Goal: Task Accomplishment & Management: Manage account settings

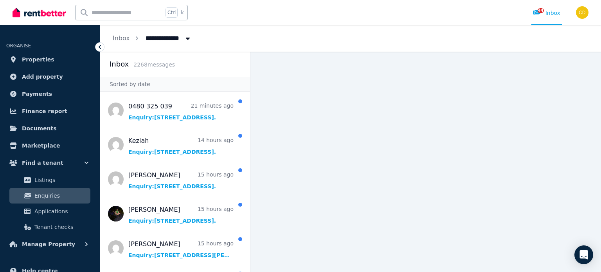
drag, startPoint x: 0, startPoint y: 0, endPoint x: 133, endPoint y: 9, distance: 133.7
click at [133, 9] on input "text" at bounding box center [120, 12] width 88 height 15
type input "*******"
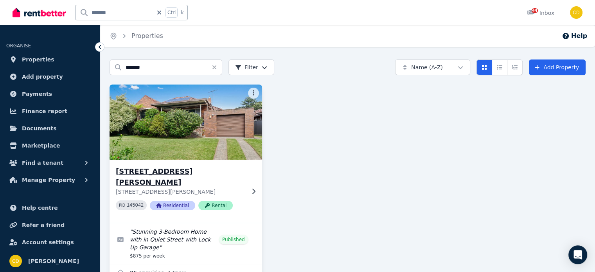
click at [193, 175] on h3 "35 Elouera Street North, BEVERLY HILLS" at bounding box center [180, 177] width 129 height 22
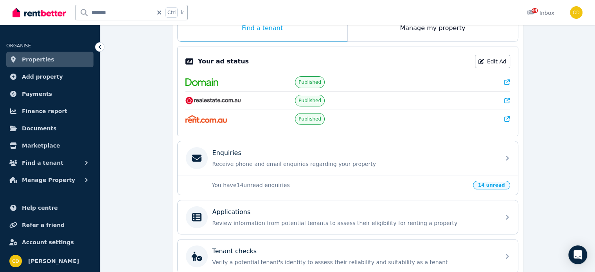
scroll to position [157, 0]
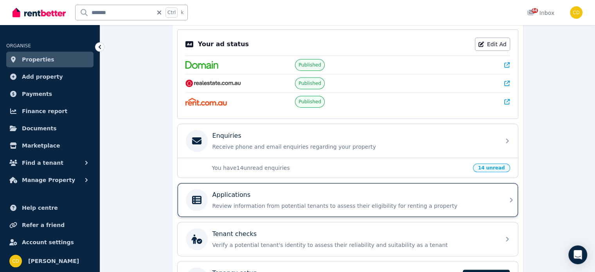
click at [335, 208] on div "Applications Review information from potential tenants to assess their eligibil…" at bounding box center [341, 200] width 310 height 22
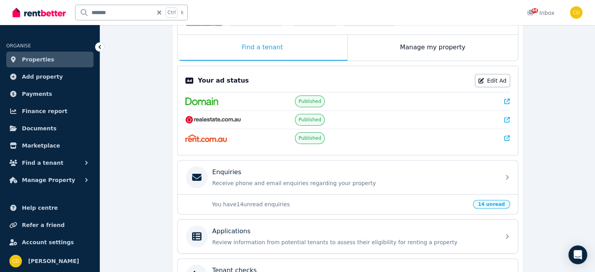
scroll to position [119, 0]
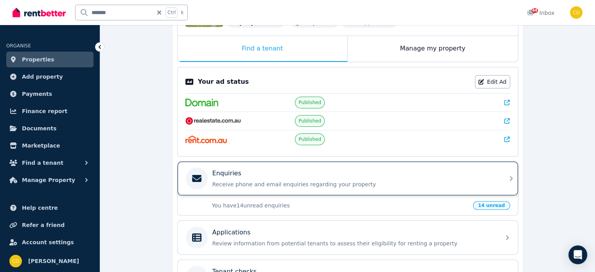
click at [349, 187] on div "Enquiries Receive phone and email enquiries regarding your property" at bounding box center [341, 179] width 310 height 22
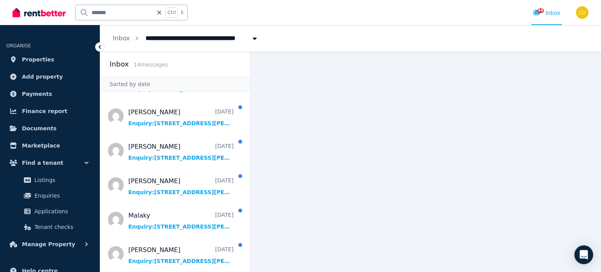
scroll to position [305, 0]
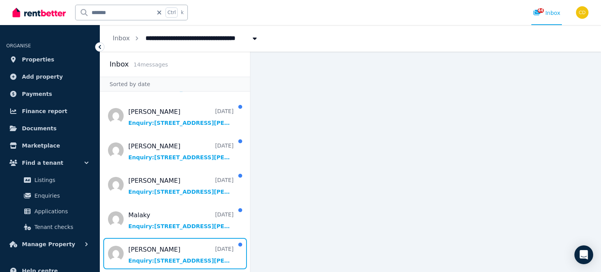
click at [186, 252] on span "Message list" at bounding box center [175, 253] width 150 height 31
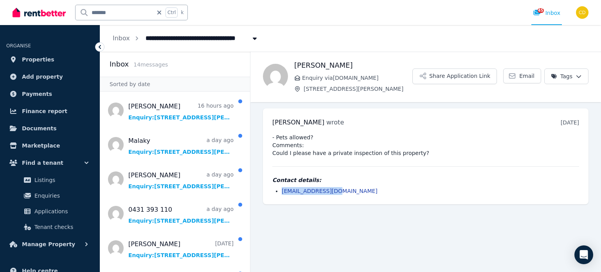
drag, startPoint x: 345, startPoint y: 193, endPoint x: 274, endPoint y: 194, distance: 71.2
click at [274, 194] on ul "ryugav@hotmail.com" at bounding box center [425, 191] width 307 height 8
copy link "ryugav@hotmail.com"
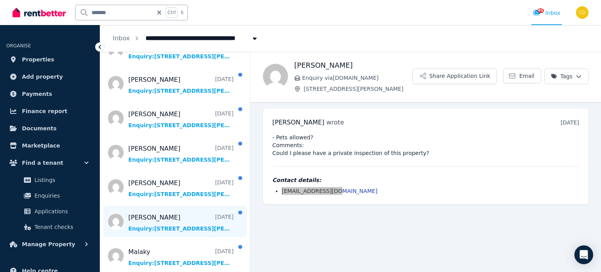
scroll to position [305, 0]
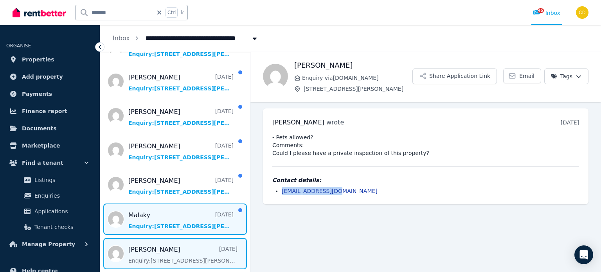
click at [155, 222] on span "Message list" at bounding box center [175, 219] width 150 height 31
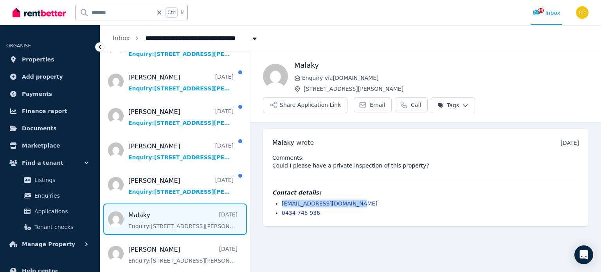
drag, startPoint x: 363, startPoint y: 202, endPoint x: 273, endPoint y: 197, distance: 90.1
click at [273, 197] on div "Contact details: hassanmalaky@yahoo.com.au 0434 745 936" at bounding box center [425, 203] width 307 height 28
copy link "hassanmalaky@yahoo.com.au"
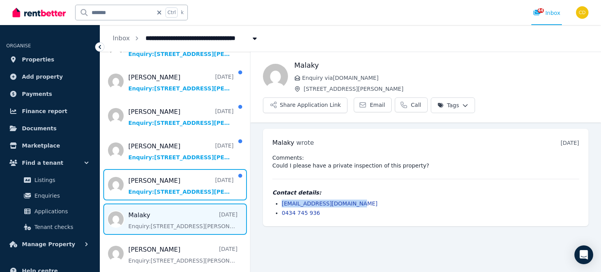
drag, startPoint x: 143, startPoint y: 175, endPoint x: 261, endPoint y: 195, distance: 120.3
click at [143, 175] on span "Message list" at bounding box center [175, 184] width 150 height 31
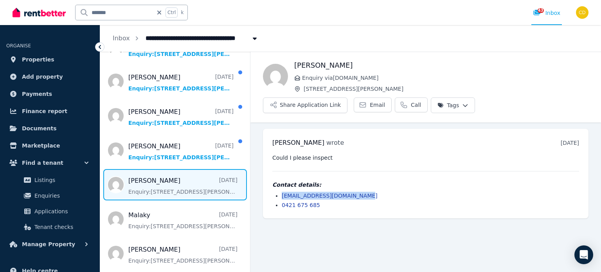
drag, startPoint x: 361, startPoint y: 195, endPoint x: 269, endPoint y: 197, distance: 91.6
click at [269, 197] on div "Lynda wrote 3 days ago 5:48 pm on Sat, 16 Aug 2025 Could I please inspect Conta…" at bounding box center [426, 174] width 326 height 90
copy link "lyndathistleton@outlook.com"
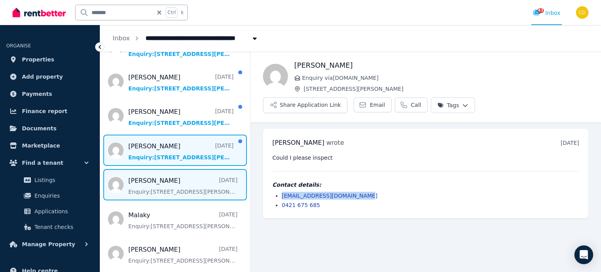
click at [164, 145] on span "Message list" at bounding box center [175, 150] width 150 height 31
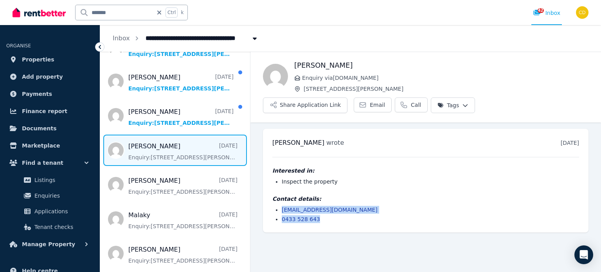
drag, startPoint x: 349, startPoint y: 214, endPoint x: 273, endPoint y: 207, distance: 76.3
click at [273, 207] on ul "viviennefellas@gmail.com 0433 528 643" at bounding box center [425, 214] width 307 height 17
drag, startPoint x: 371, startPoint y: 200, endPoint x: 367, endPoint y: 202, distance: 4.2
click at [371, 200] on h4 "Contact details:" at bounding box center [425, 199] width 307 height 8
drag, startPoint x: 344, startPoint y: 208, endPoint x: 277, endPoint y: 209, distance: 66.6
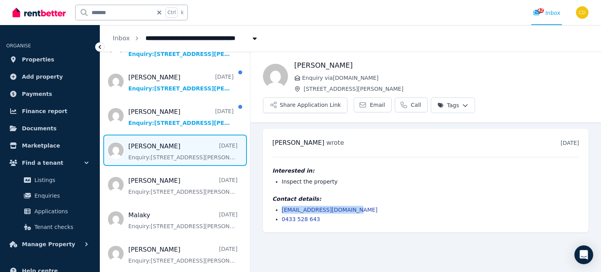
click at [277, 209] on div "Contact details: viviennefellas@gmail.com 0433 528 643" at bounding box center [425, 209] width 307 height 28
copy link "viviennefellas@gmail.com"
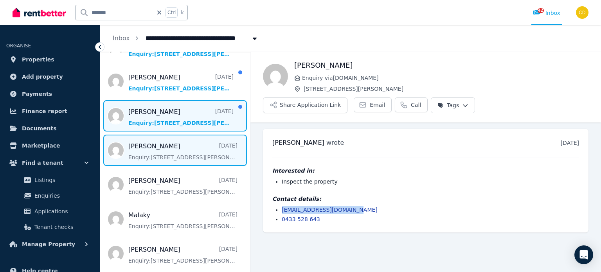
click at [161, 114] on span "Message list" at bounding box center [175, 115] width 150 height 31
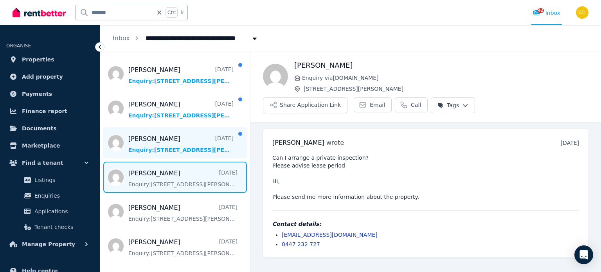
scroll to position [226, 0]
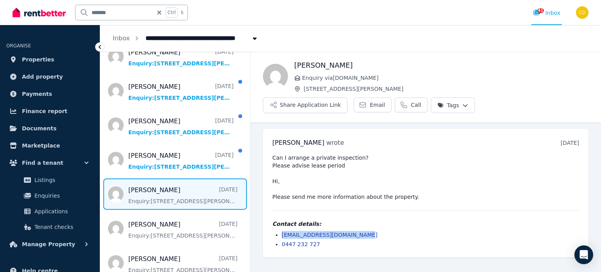
drag, startPoint x: 368, startPoint y: 234, endPoint x: 278, endPoint y: 235, distance: 89.6
click at [278, 235] on ul "hibaa.nasrallah@hotmail.com 0447 232 727" at bounding box center [425, 239] width 307 height 17
copy link "hibaa.nasrallah@hotmail.com"
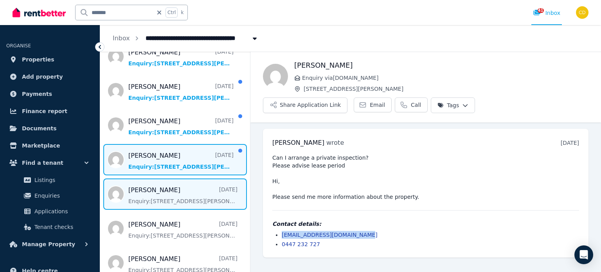
click at [157, 156] on span "Message list" at bounding box center [175, 159] width 150 height 31
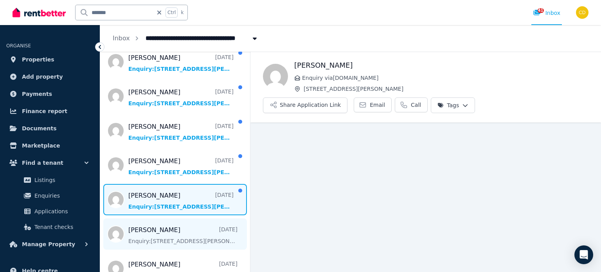
scroll to position [187, 0]
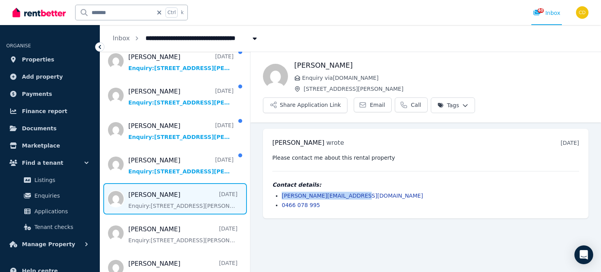
drag, startPoint x: 382, startPoint y: 195, endPoint x: 277, endPoint y: 197, distance: 105.3
click at [282, 197] on li "tamara.syrigos93@gmail.com" at bounding box center [430, 196] width 297 height 8
copy link "tamara.syrigos93@gmail.com"
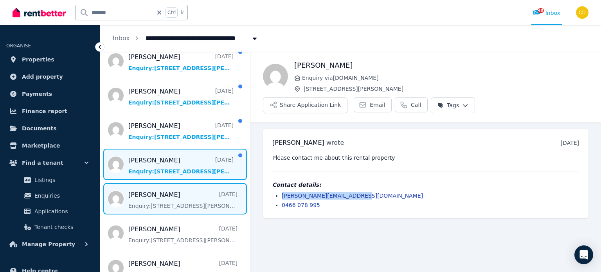
click at [197, 153] on span "Message list" at bounding box center [175, 164] width 150 height 31
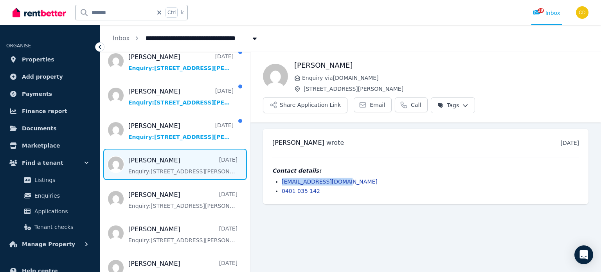
drag, startPoint x: 352, startPoint y: 182, endPoint x: 277, endPoint y: 184, distance: 74.8
click at [282, 184] on li "natalemac@hotmail.com" at bounding box center [430, 182] width 297 height 8
copy link "natalemac@hotmail.com"
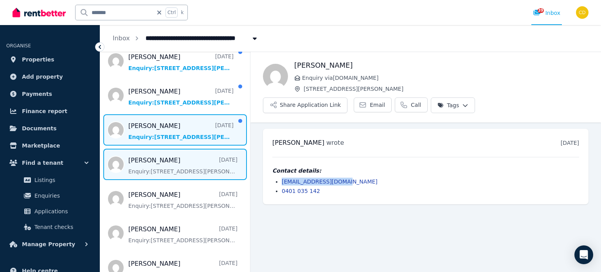
click at [187, 130] on span "Message list" at bounding box center [175, 129] width 150 height 31
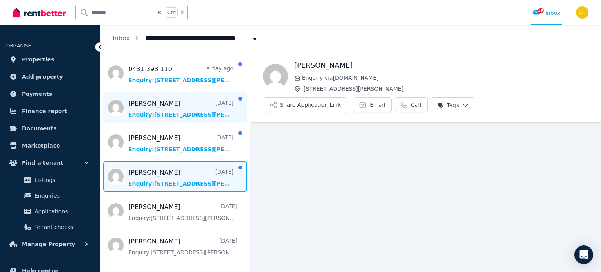
scroll to position [157, 0]
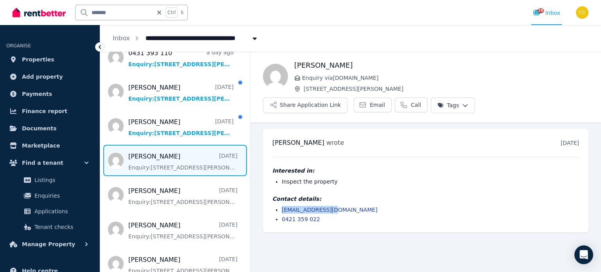
drag, startPoint x: 363, startPoint y: 214, endPoint x: 270, endPoint y: 210, distance: 93.6
click at [270, 210] on div "chloe wrote 2 days ago 6:34 pm on Sun, 17 Aug 2025 Interested in: Inspect the p…" at bounding box center [426, 181] width 326 height 104
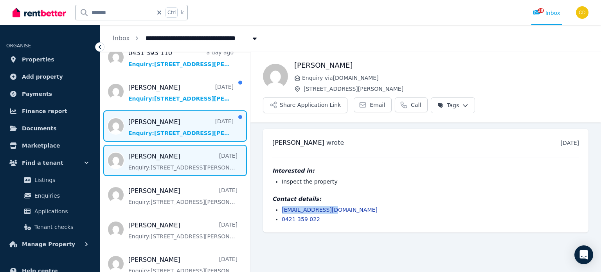
click at [182, 125] on span "Message list" at bounding box center [175, 125] width 150 height 31
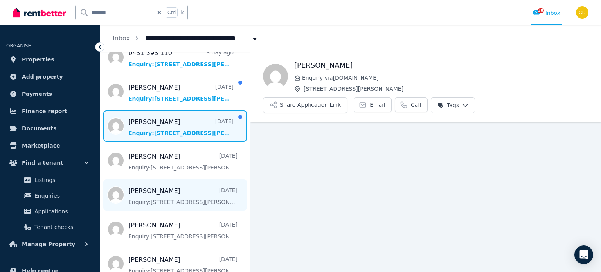
scroll to position [117, 0]
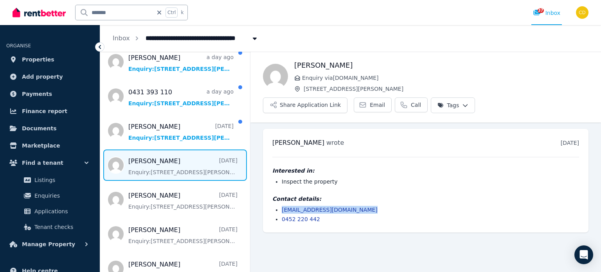
drag, startPoint x: 382, startPoint y: 207, endPoint x: 281, endPoint y: 205, distance: 100.6
click at [281, 205] on div "Contact details: ahmad.elbenny123@outlook.com 0452 220 442" at bounding box center [425, 209] width 307 height 28
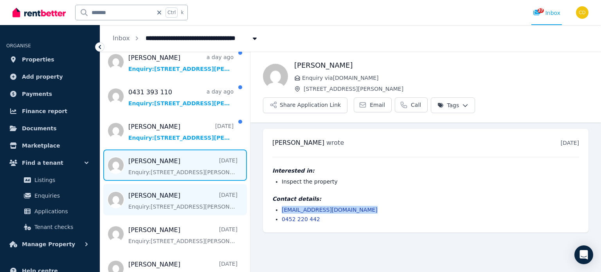
copy link "ahmad.elbenny123@outlook.com"
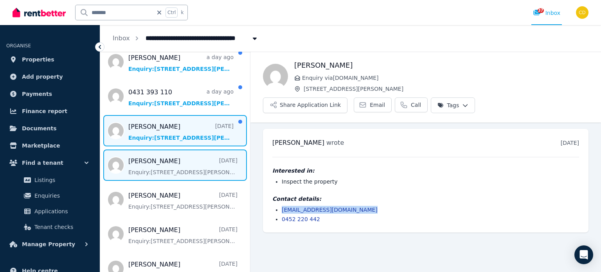
click at [155, 123] on span "Message list" at bounding box center [175, 130] width 150 height 31
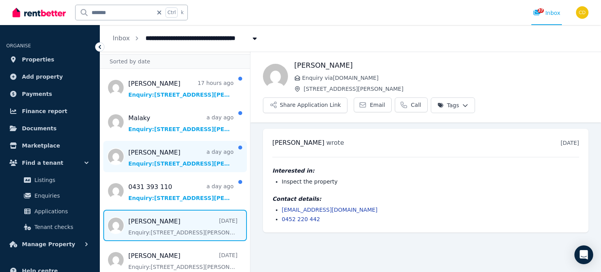
scroll to position [39, 0]
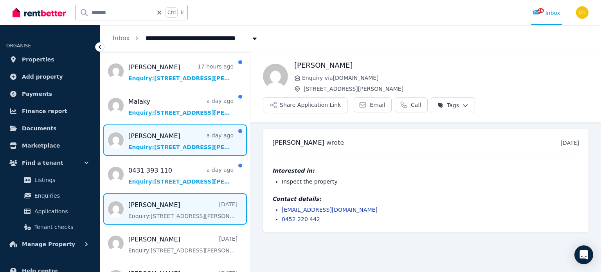
click at [186, 141] on span "Message list" at bounding box center [175, 139] width 150 height 31
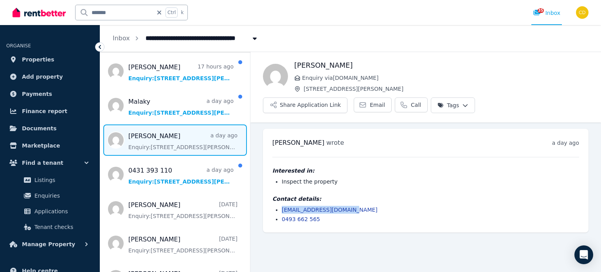
drag, startPoint x: 349, startPoint y: 209, endPoint x: 274, endPoint y: 209, distance: 74.8
click at [274, 209] on ul "leviclarkin99@gmail.com 0493 662 565" at bounding box center [425, 214] width 307 height 17
copy link "leviclarkin99@gmail.com"
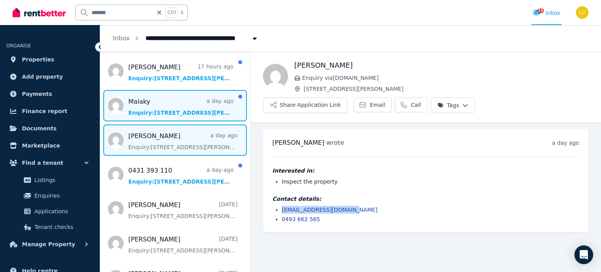
click at [169, 101] on span "Message list" at bounding box center [175, 105] width 150 height 31
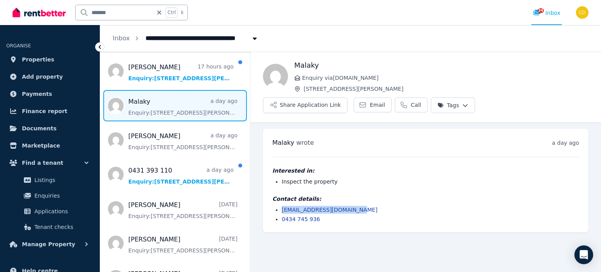
drag, startPoint x: 363, startPoint y: 205, endPoint x: 281, endPoint y: 211, distance: 82.8
click at [281, 211] on div "Contact details: hassanmalaky@yahoo.com.au 0434 745 936" at bounding box center [425, 209] width 307 height 28
copy link "hassanmalaky@yahoo.com.au"
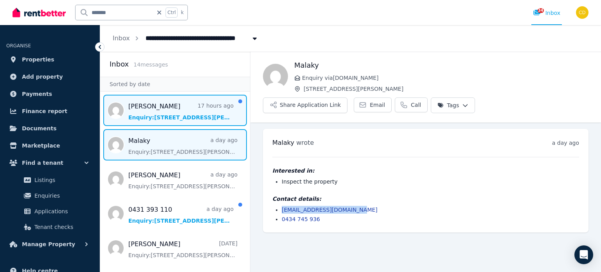
click at [138, 103] on span "Message list" at bounding box center [175, 110] width 150 height 31
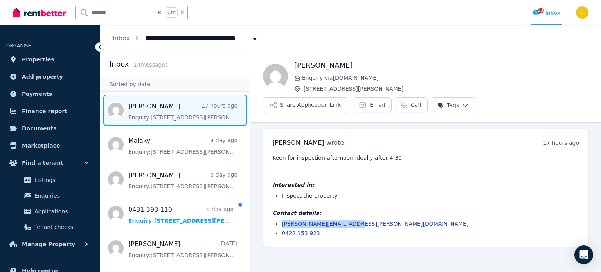
drag, startPoint x: 351, startPoint y: 225, endPoint x: 278, endPoint y: 227, distance: 73.6
click at [278, 227] on ul "tyler.dakers@hotmail.com 0422 153 923" at bounding box center [425, 228] width 307 height 17
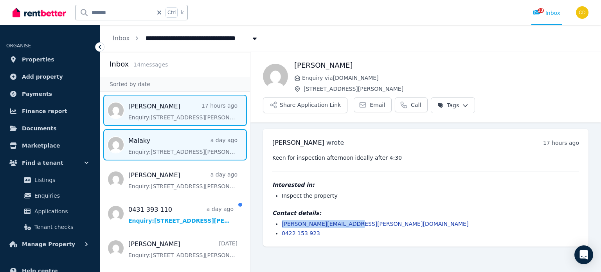
click at [191, 146] on span "Message list" at bounding box center [175, 144] width 150 height 31
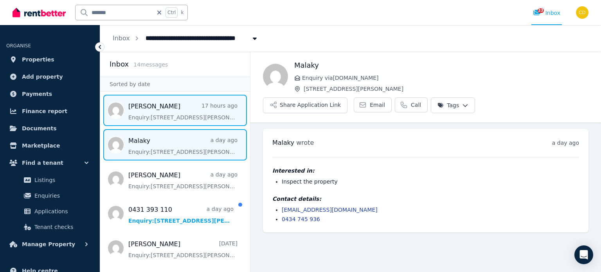
click at [178, 101] on span "Message list" at bounding box center [175, 110] width 150 height 31
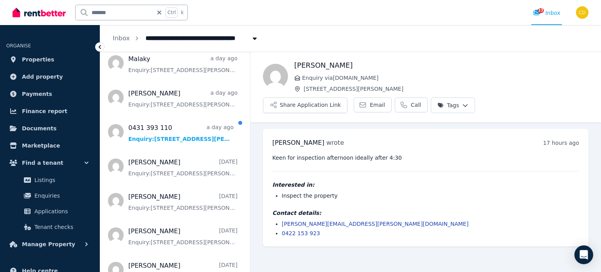
scroll to position [117, 0]
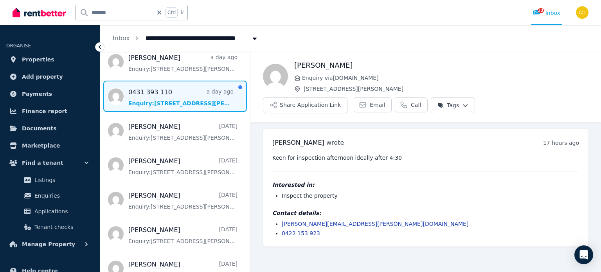
click at [191, 97] on span "Message list" at bounding box center [175, 96] width 150 height 31
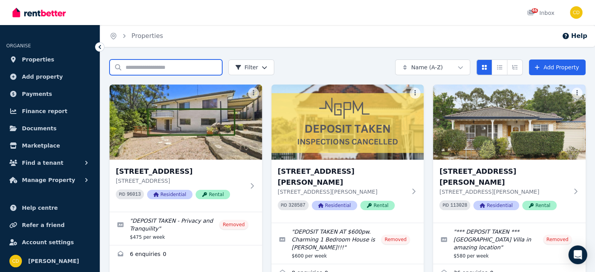
click at [167, 64] on input "Search properties" at bounding box center [166, 67] width 113 height 16
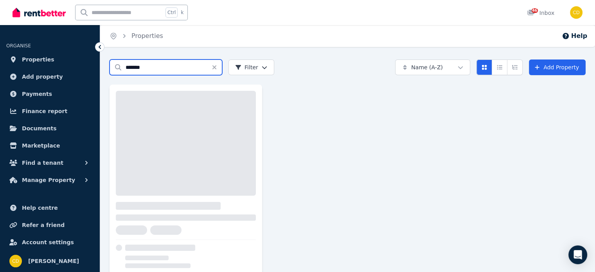
type input "*******"
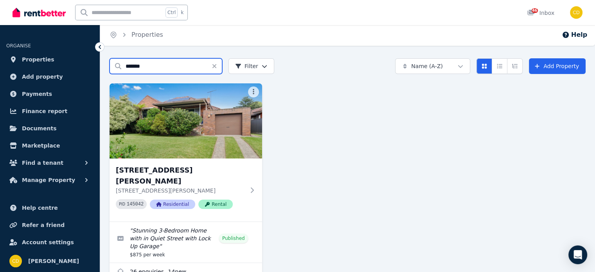
scroll to position [6, 0]
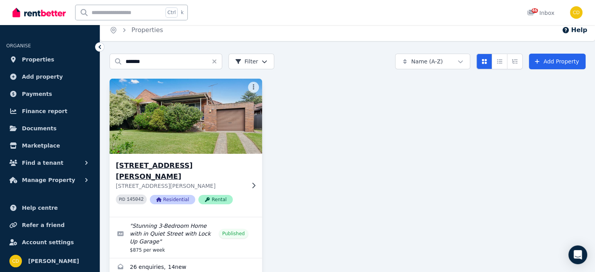
click at [162, 169] on h3 "[STREET_ADDRESS][PERSON_NAME]" at bounding box center [180, 171] width 129 height 22
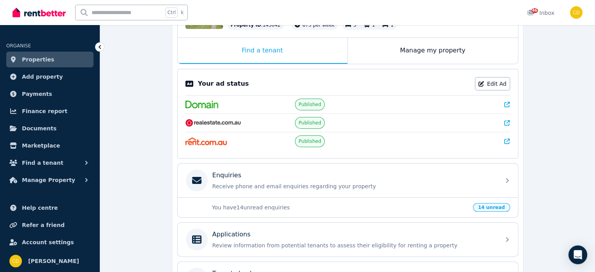
scroll to position [117, 0]
click at [509, 106] on icon at bounding box center [507, 103] width 5 height 5
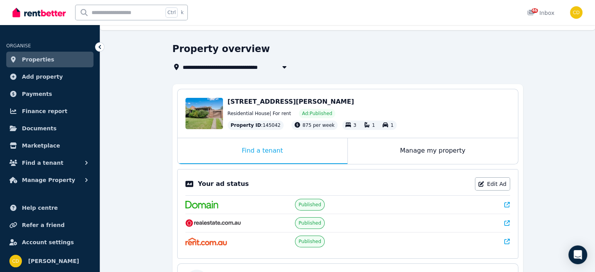
scroll to position [0, 0]
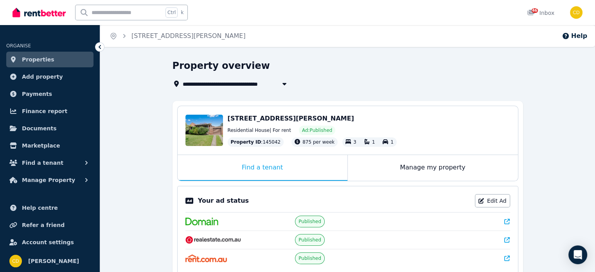
click at [130, 13] on input "text" at bounding box center [120, 12] width 88 height 15
type input "*****"
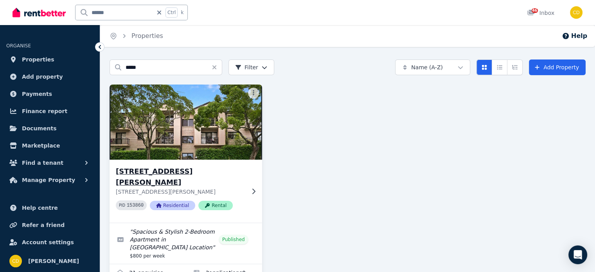
click at [217, 171] on h3 "[STREET_ADDRESS][PERSON_NAME]" at bounding box center [180, 177] width 129 height 22
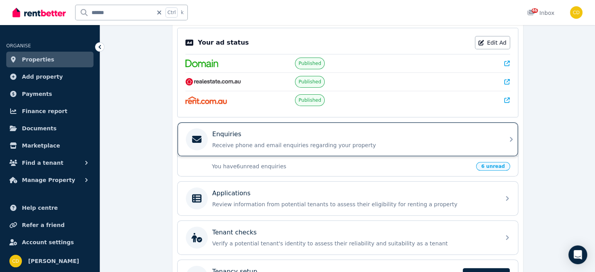
scroll to position [158, 0]
click at [275, 138] on div "Enquiries Receive phone and email enquiries regarding your property" at bounding box center [354, 140] width 283 height 20
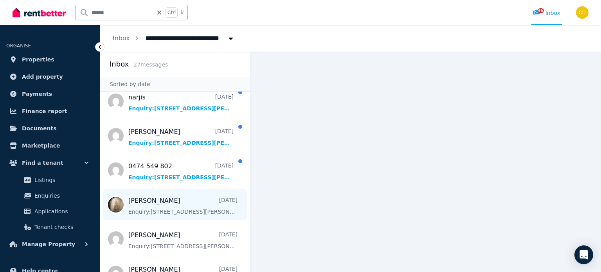
scroll to position [117, 0]
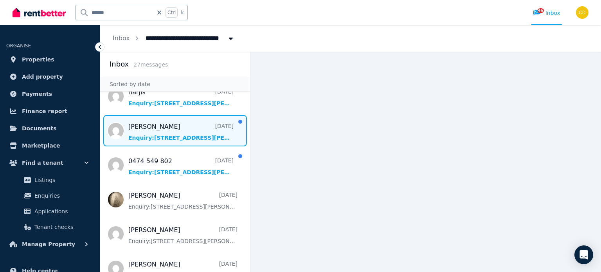
click at [192, 128] on span "Message list" at bounding box center [175, 130] width 150 height 31
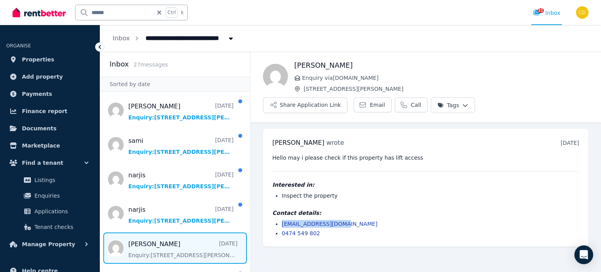
drag, startPoint x: 350, startPoint y: 204, endPoint x: 275, endPoint y: 204, distance: 74.8
click at [275, 220] on ul "adi.gaur22@gmail.com 0474 549 802" at bounding box center [425, 228] width 307 height 17
copy link "adi.gaur22@gmail.com"
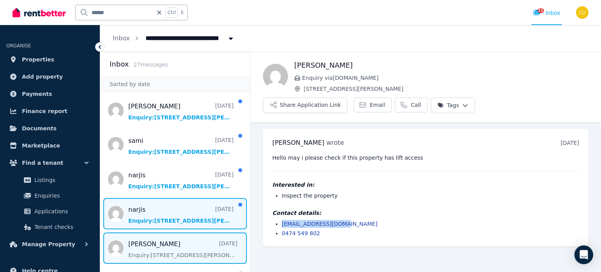
click at [126, 208] on span "Message list" at bounding box center [175, 213] width 150 height 31
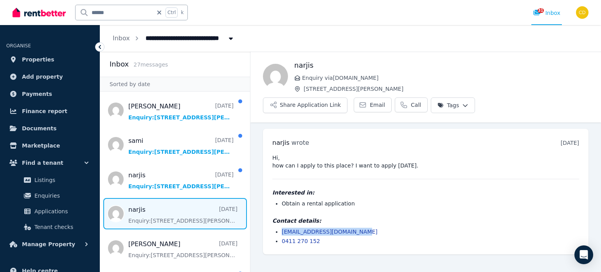
drag, startPoint x: 353, startPoint y: 210, endPoint x: 279, endPoint y: 213, distance: 73.7
click at [279, 228] on ul "narjis.biotech12@gmail.com 0411 270 152" at bounding box center [425, 236] width 307 height 17
copy link "narjis.biotech12@gmail.com"
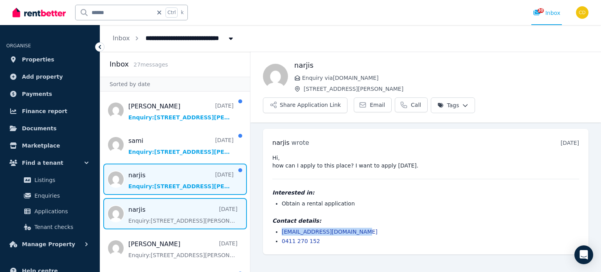
click at [154, 177] on span "Message list" at bounding box center [175, 179] width 150 height 31
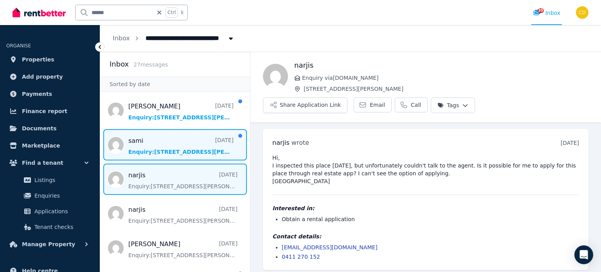
click at [155, 143] on span "Message list" at bounding box center [175, 144] width 150 height 31
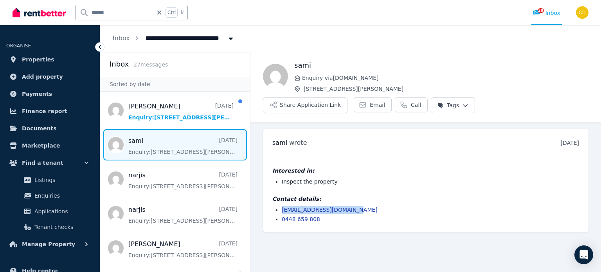
drag, startPoint x: 357, startPoint y: 186, endPoint x: 279, endPoint y: 189, distance: 77.5
click at [279, 206] on ul "sammyismaiil46@gmail.com 0448 659 808" at bounding box center [425, 214] width 307 height 17
copy link "sammyismaiil46@gmail.com"
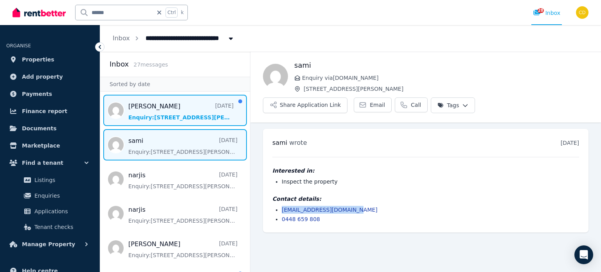
click at [164, 108] on span "Message list" at bounding box center [175, 110] width 150 height 31
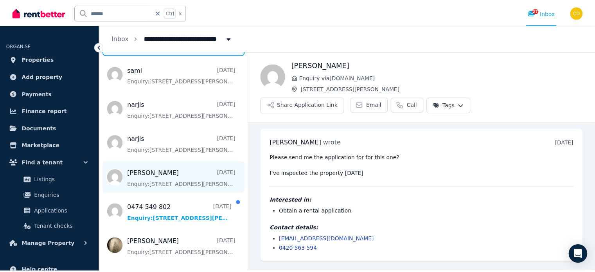
scroll to position [78, 0]
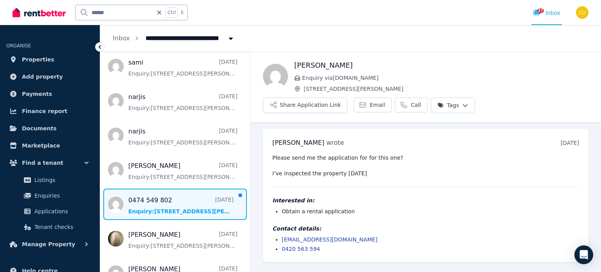
click at [143, 195] on span "Message list" at bounding box center [175, 204] width 150 height 31
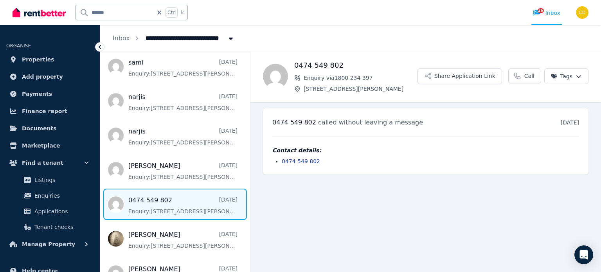
drag, startPoint x: 161, startPoint y: 13, endPoint x: 157, endPoint y: 16, distance: 5.4
click at [161, 13] on icon at bounding box center [159, 13] width 4 height 4
click at [126, 16] on input "text" at bounding box center [120, 12] width 88 height 15
type input "******"
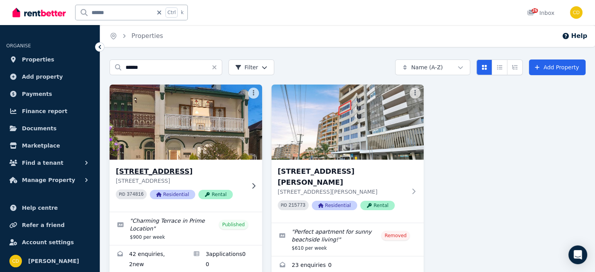
click at [182, 180] on p "83 Bay St, Rockdale NSW 2216" at bounding box center [180, 181] width 129 height 8
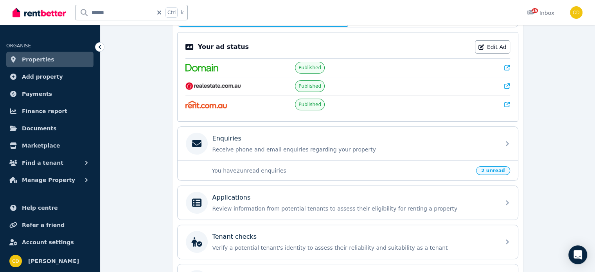
scroll to position [157, 0]
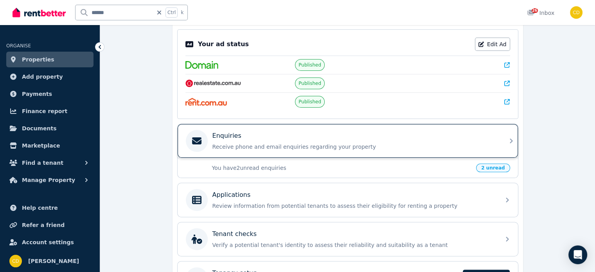
click at [377, 155] on div "Enquiries Receive phone and email enquiries regarding your property" at bounding box center [348, 141] width 341 height 34
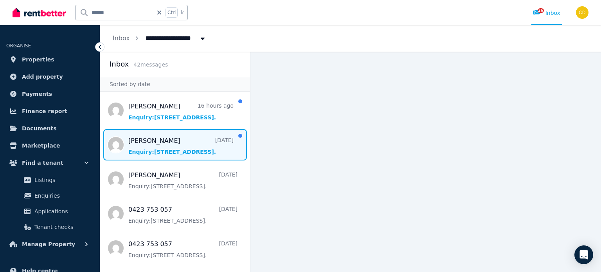
click at [174, 145] on span "Message list" at bounding box center [175, 144] width 150 height 31
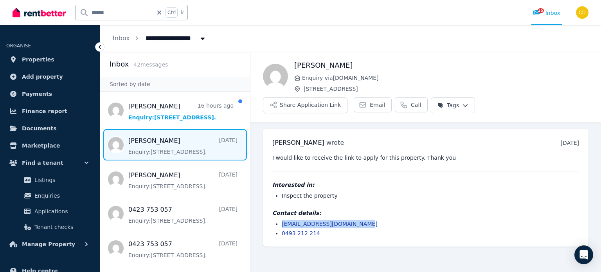
drag, startPoint x: 359, startPoint y: 204, endPoint x: 278, endPoint y: 204, distance: 81.0
click at [282, 220] on li "servicesgiezekamp@gmail.com" at bounding box center [430, 224] width 297 height 8
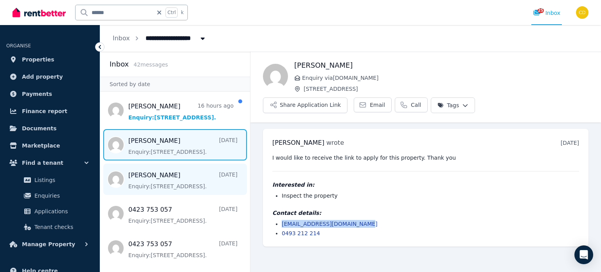
copy link "servicesgiezekamp@gmail.com"
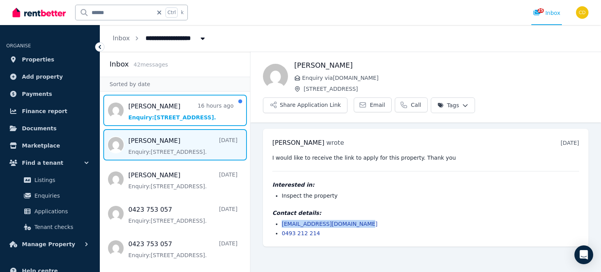
drag, startPoint x: 132, startPoint y: 114, endPoint x: 165, endPoint y: 144, distance: 44.9
click at [132, 114] on span "Message list" at bounding box center [175, 110] width 150 height 31
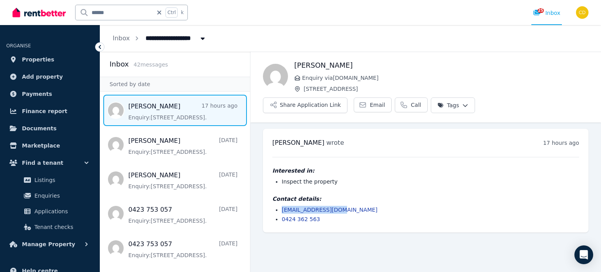
drag, startPoint x: 339, startPoint y: 186, endPoint x: 278, endPoint y: 187, distance: 60.3
click at [278, 206] on ul "redae-93@hotmail.it 0424 362 563" at bounding box center [425, 214] width 307 height 17
copy link "redae-93@hotmail.it"
click at [153, 10] on input "******" at bounding box center [114, 12] width 77 height 15
type input "**********"
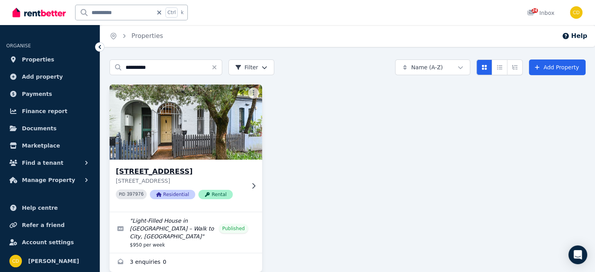
click at [212, 172] on h3 "[STREET_ADDRESS]" at bounding box center [180, 171] width 129 height 11
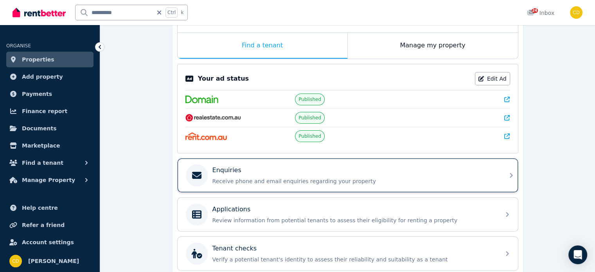
scroll to position [157, 0]
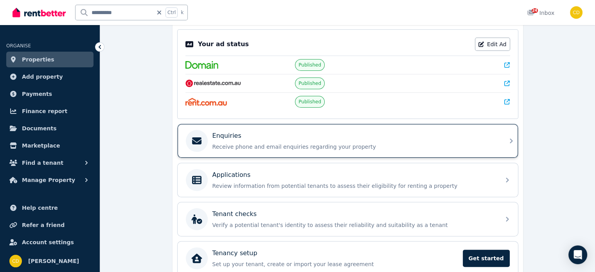
click at [262, 134] on div "Enquiries" at bounding box center [354, 135] width 283 height 9
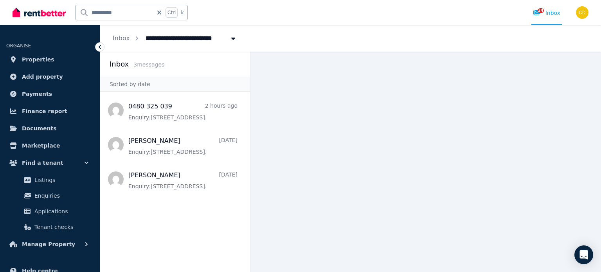
click at [161, 14] on icon at bounding box center [159, 12] width 8 height 6
click at [111, 9] on input "text" at bounding box center [120, 12] width 88 height 15
type input "*********"
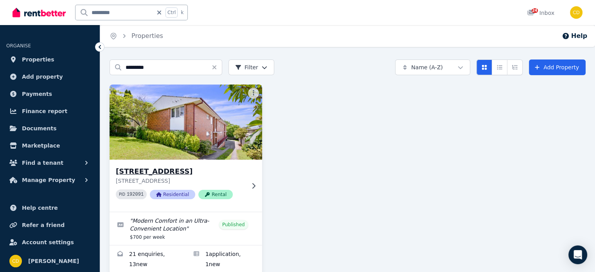
click at [213, 169] on h3 "[STREET_ADDRESS]" at bounding box center [180, 171] width 129 height 11
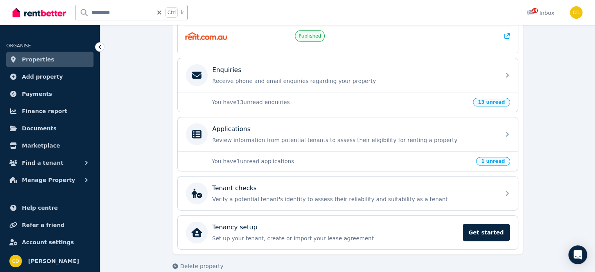
scroll to position [231, 0]
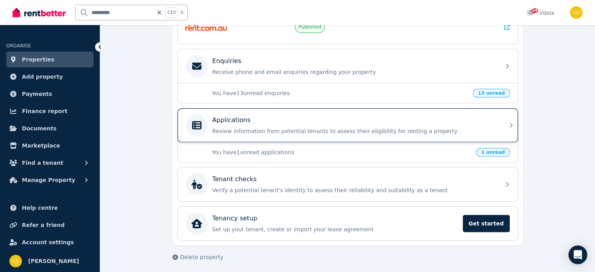
click at [298, 120] on div "Applications" at bounding box center [354, 119] width 283 height 9
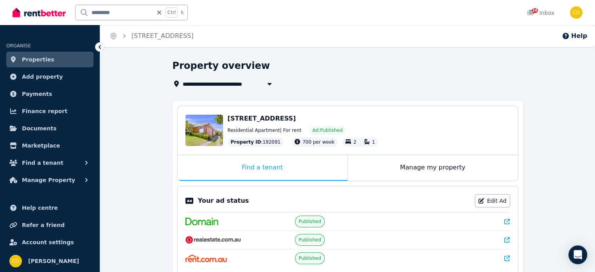
click at [145, 15] on input "*********" at bounding box center [114, 12] width 77 height 15
click at [163, 11] on icon at bounding box center [159, 12] width 8 height 6
click at [157, 11] on input "text" at bounding box center [120, 12] width 88 height 15
type input "*******"
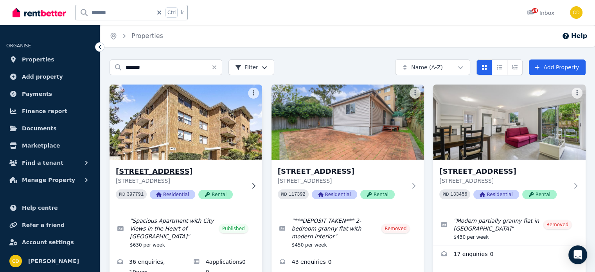
click at [202, 173] on h3 "[STREET_ADDRESS]" at bounding box center [180, 171] width 129 height 11
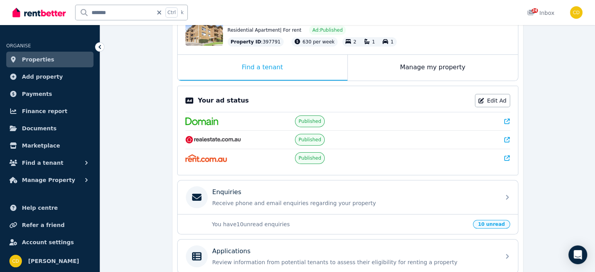
scroll to position [117, 0]
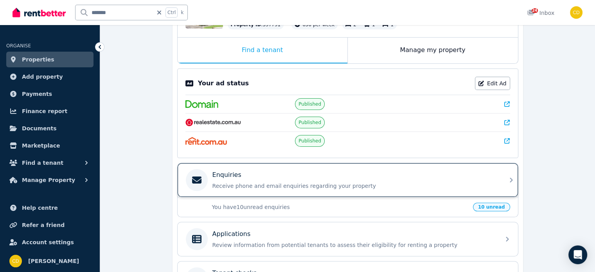
click at [268, 173] on div "Enquiries" at bounding box center [354, 174] width 283 height 9
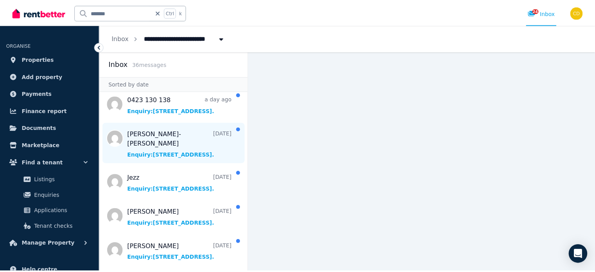
scroll to position [196, 0]
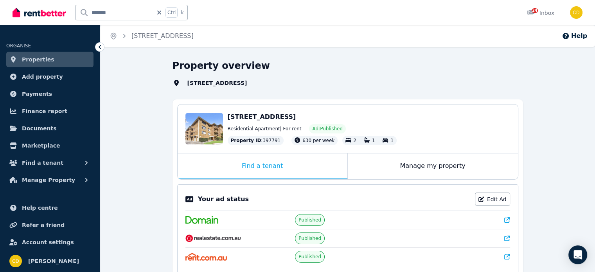
click at [506, 219] on icon at bounding box center [507, 219] width 5 height 5
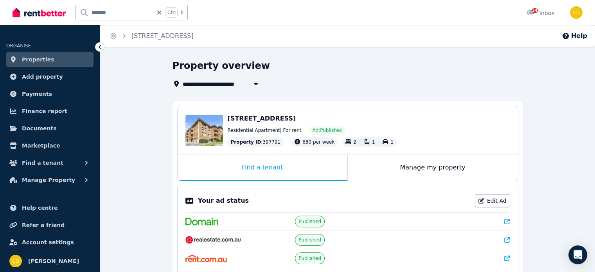
scroll to position [211, 0]
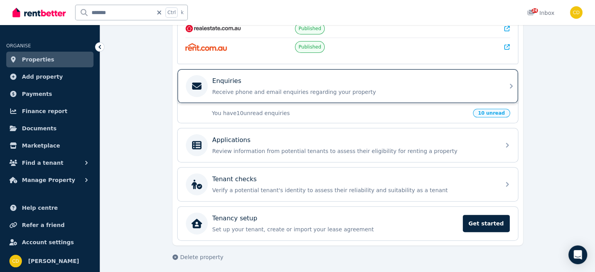
click at [275, 88] on p "Receive phone and email enquiries regarding your property" at bounding box center [354, 92] width 283 height 8
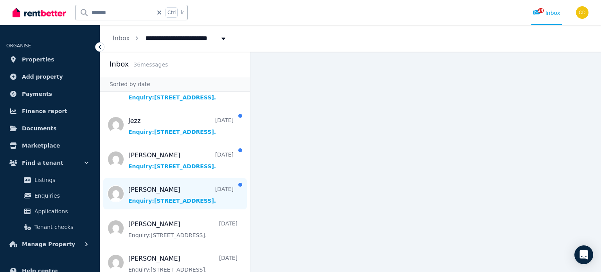
scroll to position [235, 0]
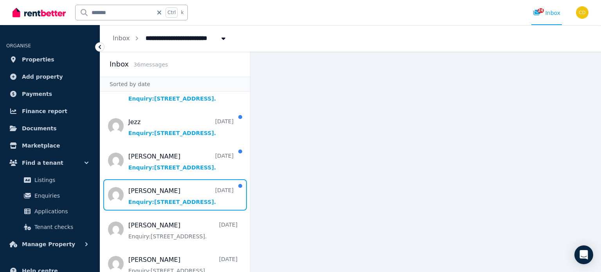
click at [187, 181] on span "Message list" at bounding box center [175, 194] width 150 height 31
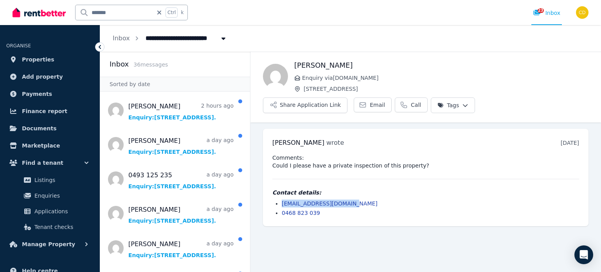
drag, startPoint x: 360, startPoint y: 183, endPoint x: 271, endPoint y: 181, distance: 89.3
click at [272, 200] on ul "ash.norman1@outlook.com 0468 823 039" at bounding box center [425, 208] width 307 height 17
copy link "ash.norman1@outlook.com"
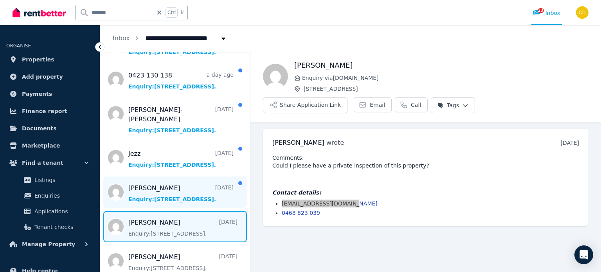
scroll to position [235, 0]
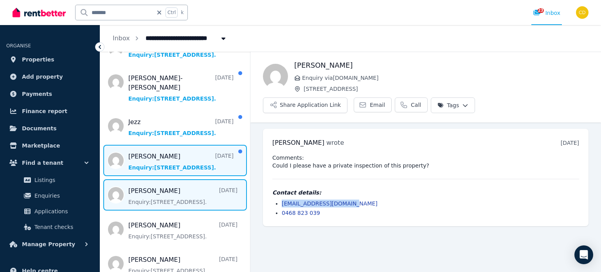
click at [181, 147] on span "Message list" at bounding box center [175, 160] width 150 height 31
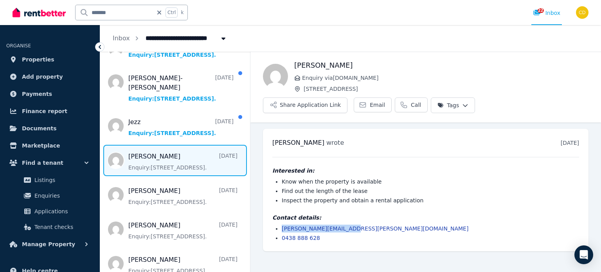
drag, startPoint x: 358, startPoint y: 211, endPoint x: 280, endPoint y: 209, distance: 77.9
click at [280, 225] on ul "kip.perrin@yahoo.com.au 0438 888 628" at bounding box center [425, 233] width 307 height 17
copy link "kip.perrin@yahoo.com.au"
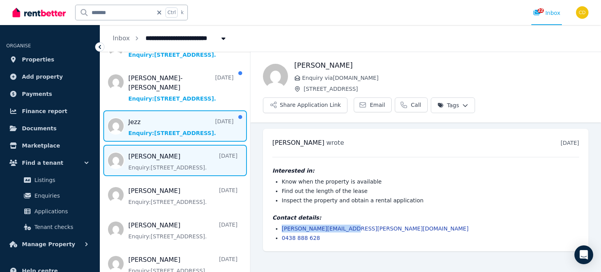
click at [168, 116] on span "Message list" at bounding box center [175, 125] width 150 height 31
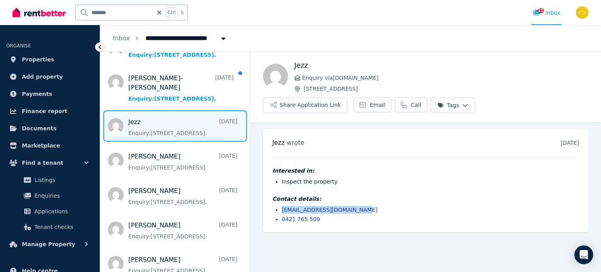
drag, startPoint x: 360, startPoint y: 189, endPoint x: 269, endPoint y: 190, distance: 92.0
click at [269, 190] on div "Jezz wrote 2 days ago 8:12 am on Sun, 17 Aug 2025 Interested in: Inspect the pr…" at bounding box center [426, 181] width 326 height 104
copy link "jezzamyn.quarrie@gmail.com"
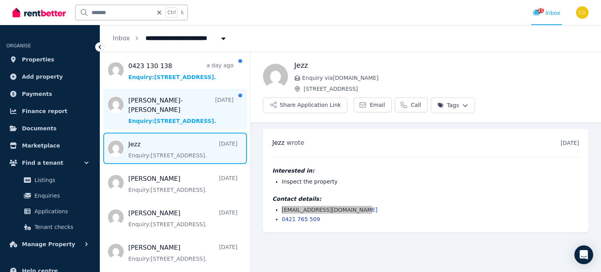
scroll to position [196, 0]
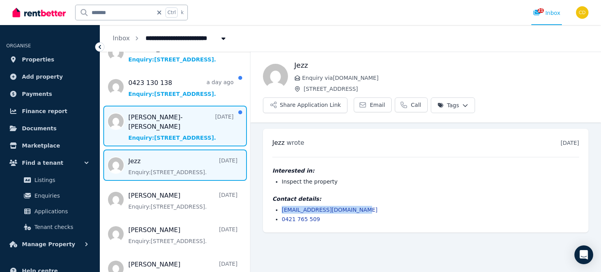
click at [168, 121] on span "Message list" at bounding box center [175, 126] width 150 height 41
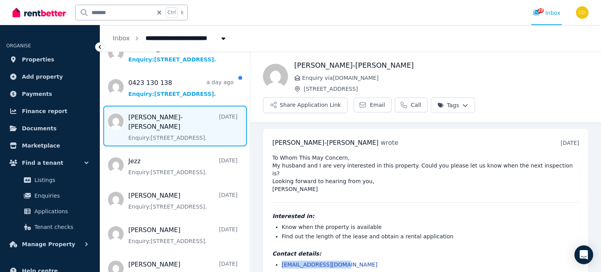
drag, startPoint x: 336, startPoint y: 232, endPoint x: 278, endPoint y: 233, distance: 58.3
click at [278, 250] on div "Contact details: rhillscott@gmail.com 0423 901 891" at bounding box center [425, 264] width 307 height 28
copy link "rhillscott@gmail.com"
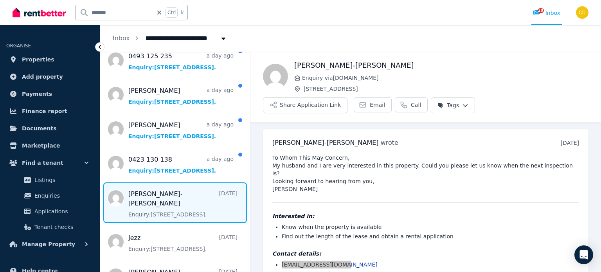
scroll to position [117, 0]
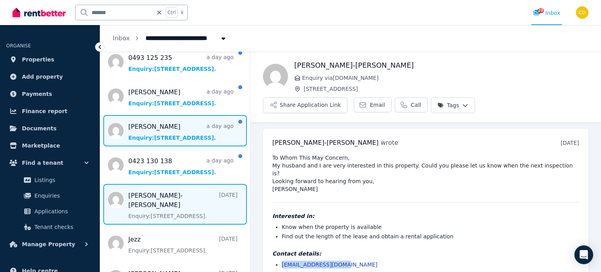
click at [178, 122] on span "Message list" at bounding box center [175, 130] width 150 height 31
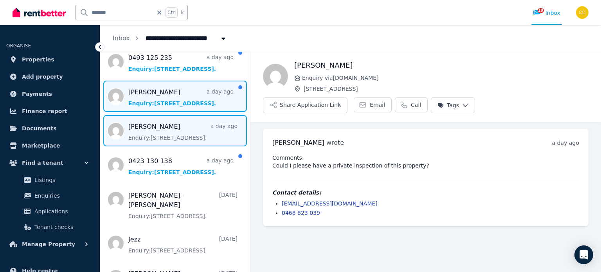
click at [151, 101] on span "Message list" at bounding box center [175, 96] width 150 height 31
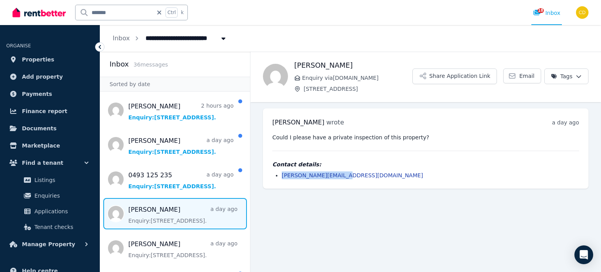
drag, startPoint x: 351, startPoint y: 175, endPoint x: 266, endPoint y: 177, distance: 85.0
click at [266, 177] on div "Mallory Davies wrote a day ago 10:11 am on Mon, 18 Aug 2025 Could I please have…" at bounding box center [426, 148] width 326 height 80
copy link "mallory.d@live.com.au"
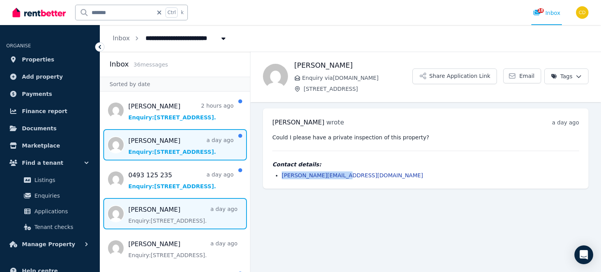
click at [169, 145] on span "Message list" at bounding box center [175, 144] width 150 height 31
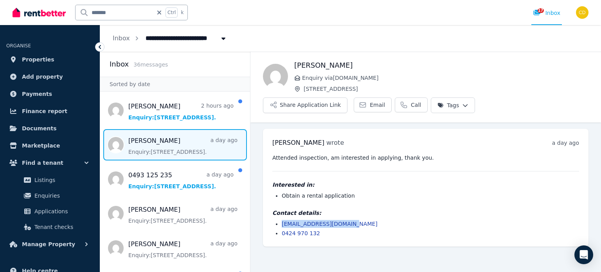
drag, startPoint x: 353, startPoint y: 201, endPoint x: 257, endPoint y: 202, distance: 95.9
click at [257, 202] on ul "Jack Gibson wrote a day ago 11:19 am on Mon, 18 Aug 2025 Attended inspection, a…" at bounding box center [425, 188] width 351 height 130
drag, startPoint x: 378, startPoint y: 200, endPoint x: 370, endPoint y: 200, distance: 7.8
click at [379, 220] on li "jack_gibson13@yahoo.com" at bounding box center [430, 224] width 297 height 8
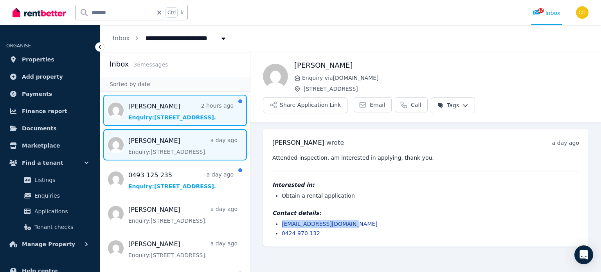
click at [159, 114] on span "Message list" at bounding box center [175, 110] width 150 height 31
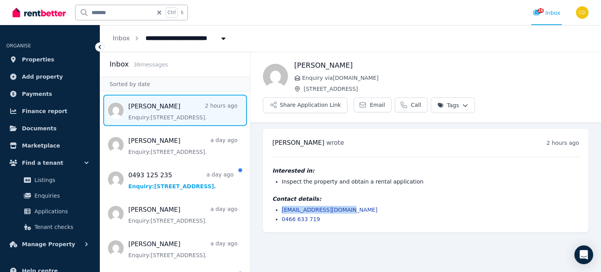
drag, startPoint x: 357, startPoint y: 185, endPoint x: 272, endPoint y: 189, distance: 85.0
click at [272, 189] on div "Riley evans wrote 2 hours ago 9:36 am on Tue, 19 Aug 2025 Interested in: Inspec…" at bounding box center [426, 181] width 326 height 104
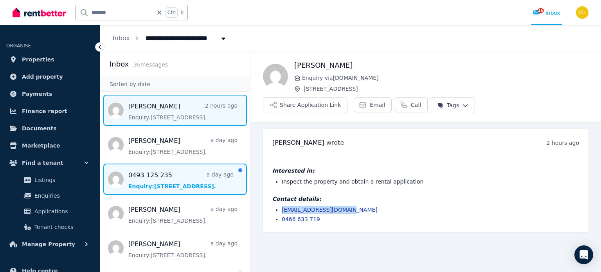
click at [139, 175] on span "Message list" at bounding box center [175, 179] width 150 height 31
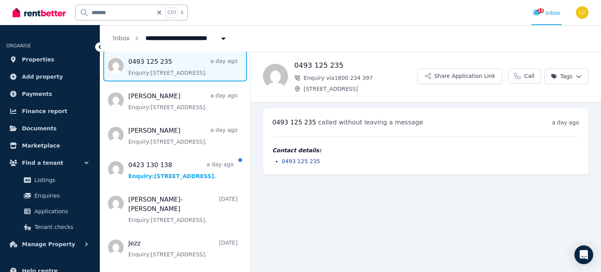
scroll to position [117, 0]
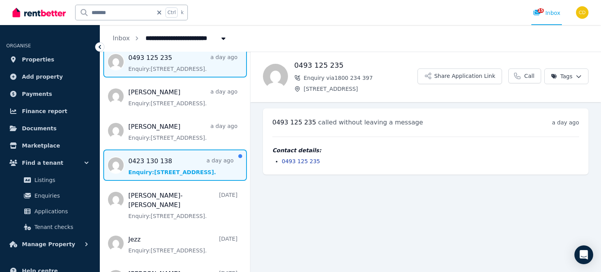
click at [178, 161] on span "Message list" at bounding box center [175, 165] width 150 height 31
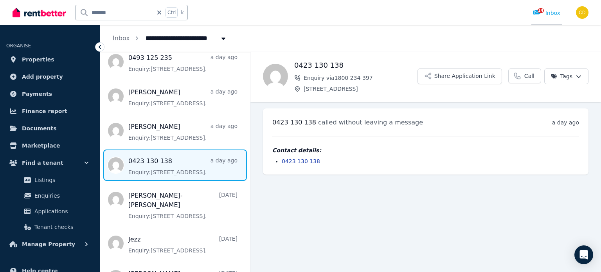
click at [544, 9] on span "14" at bounding box center [541, 10] width 6 height 5
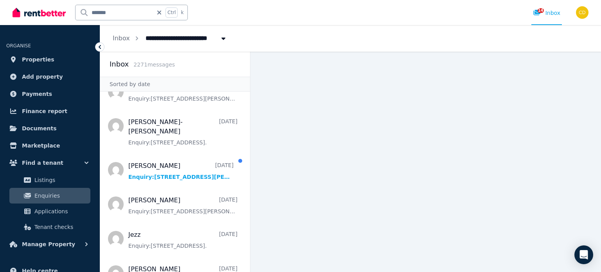
scroll to position [705, 0]
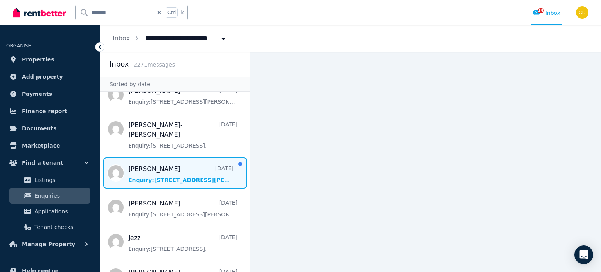
click at [189, 162] on span "Message list" at bounding box center [175, 172] width 150 height 31
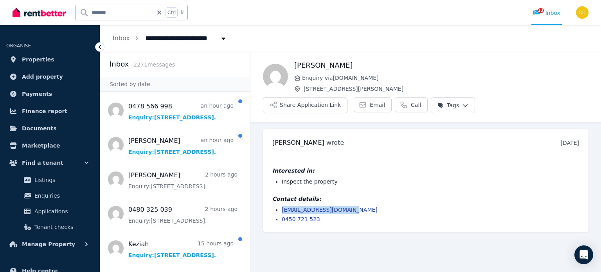
drag, startPoint x: 378, startPoint y: 185, endPoint x: 271, endPoint y: 183, distance: 106.9
click at [271, 183] on div "sanam Thapa wrote 2 days ago 8:17 am on Sun, 17 Aug 2025 Interested in: Inspect…" at bounding box center [426, 181] width 326 height 104
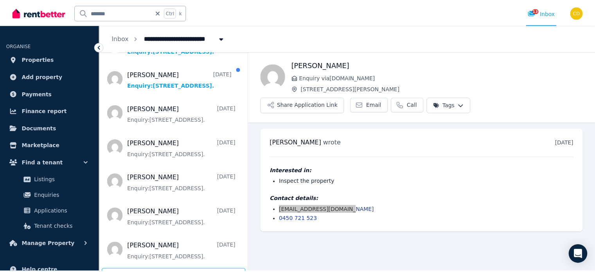
scroll to position [1559, 0]
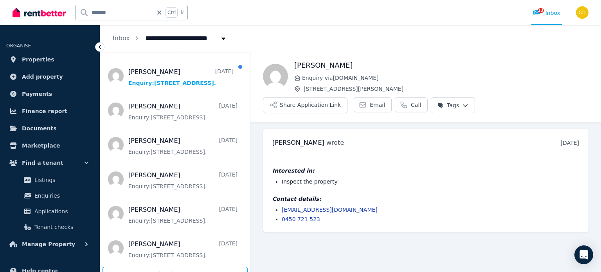
click at [160, 15] on icon at bounding box center [159, 12] width 8 height 6
click at [152, 14] on input "text" at bounding box center [120, 12] width 88 height 15
type input "*********"
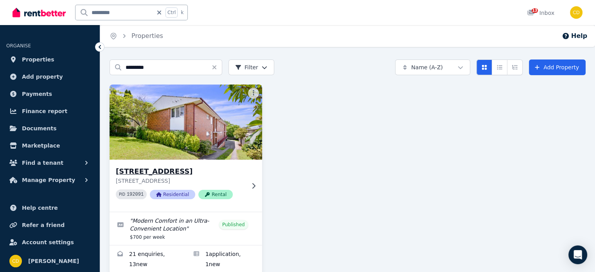
click at [173, 160] on div "3/54 Greenwich Road, Greenwich 3/54 Greenwich Road, Greenwich NSW 2065 PID 1920…" at bounding box center [186, 186] width 153 height 52
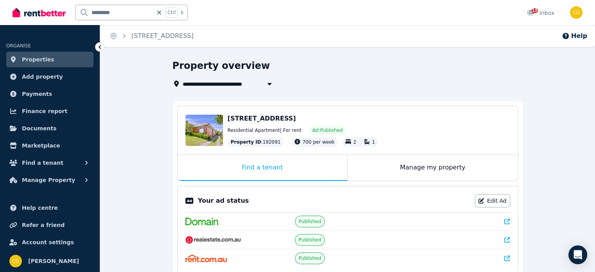
scroll to position [196, 0]
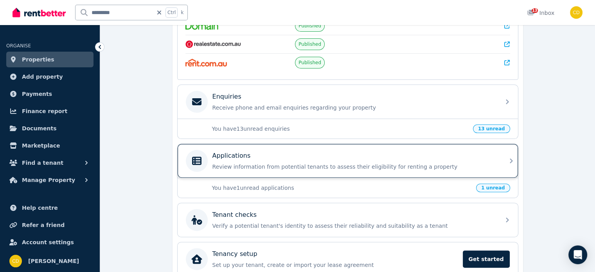
click at [257, 167] on p "Review information from potential tenants to assess their eligibility for renti…" at bounding box center [354, 167] width 283 height 8
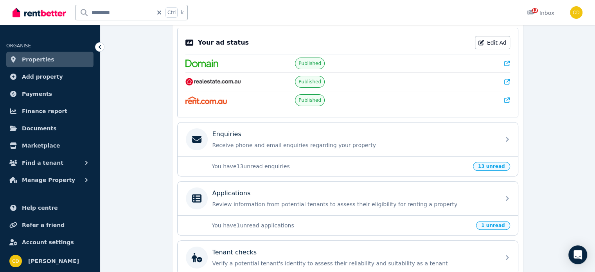
scroll to position [158, 0]
click at [135, 16] on input "*********" at bounding box center [114, 12] width 77 height 15
click at [161, 13] on icon at bounding box center [159, 13] width 4 height 4
click at [152, 13] on input "text" at bounding box center [120, 12] width 88 height 15
type input "**********"
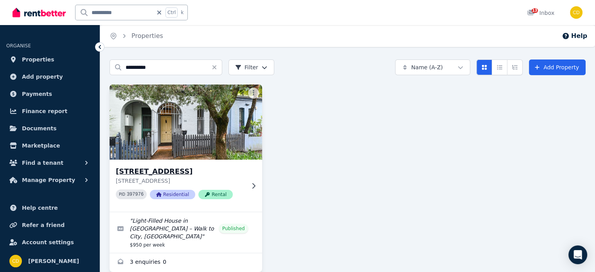
click at [192, 178] on p "[STREET_ADDRESS]" at bounding box center [180, 181] width 129 height 8
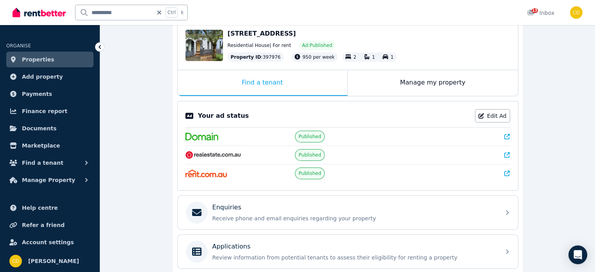
scroll to position [117, 0]
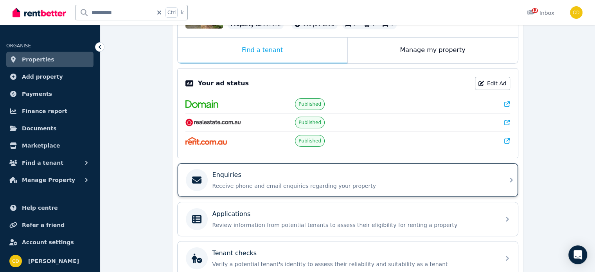
click at [243, 177] on div "Enquiries" at bounding box center [354, 174] width 283 height 9
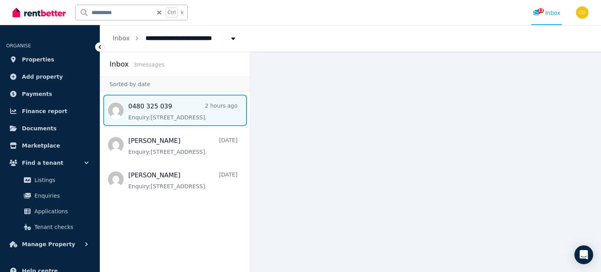
click at [192, 111] on span "Message list" at bounding box center [175, 110] width 150 height 31
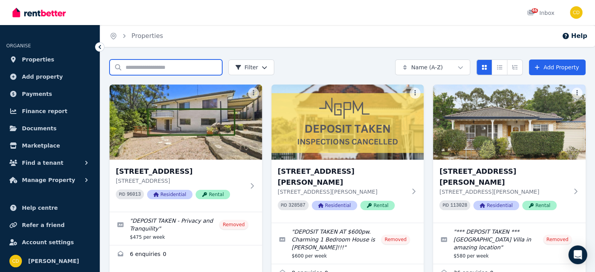
click at [162, 64] on input "Search properties" at bounding box center [166, 67] width 113 height 16
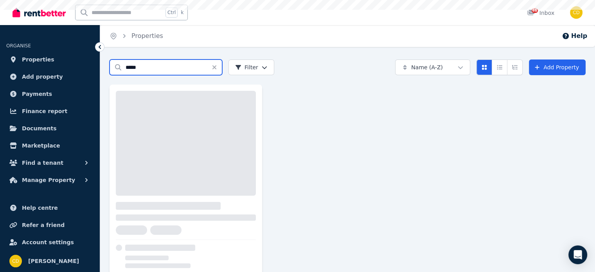
type input "*****"
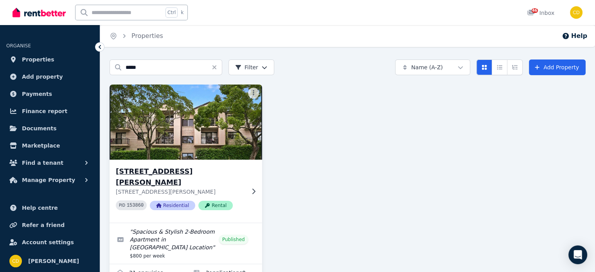
click at [205, 175] on h3 "[STREET_ADDRESS][PERSON_NAME]" at bounding box center [180, 177] width 129 height 22
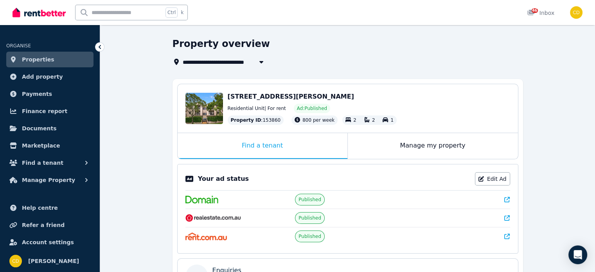
scroll to position [39, 0]
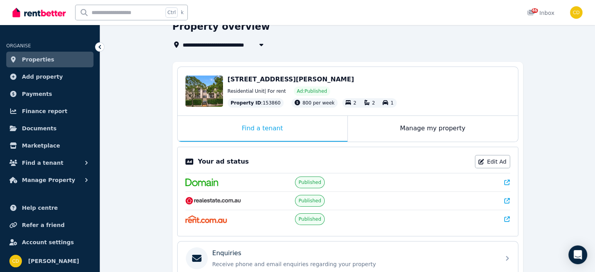
click at [507, 180] on icon at bounding box center [507, 182] width 5 height 5
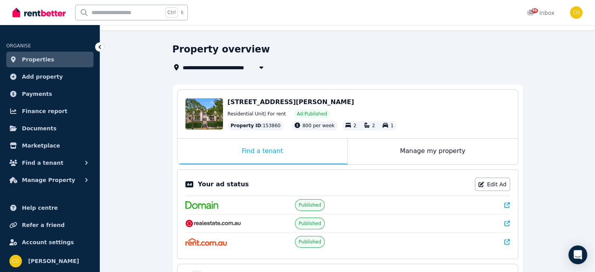
scroll to position [0, 0]
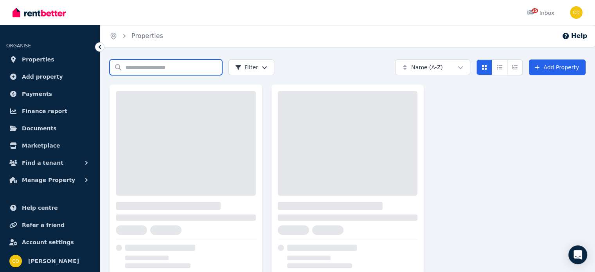
click at [160, 66] on input "Search properties" at bounding box center [166, 67] width 113 height 16
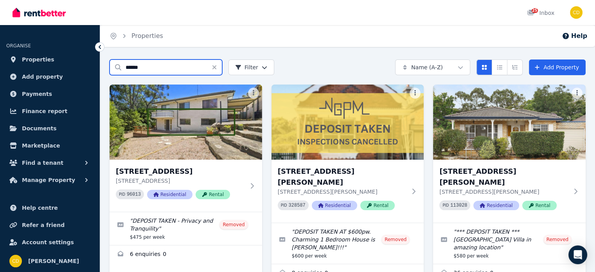
type input "******"
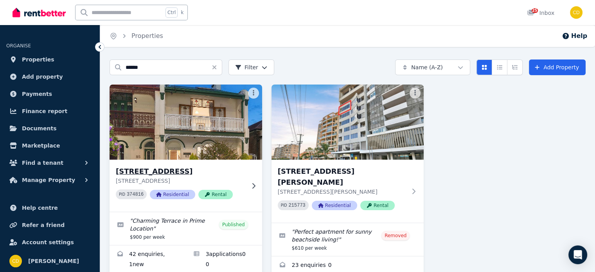
click at [162, 178] on p "83 Bay St, Rockdale NSW 2216" at bounding box center [180, 181] width 129 height 8
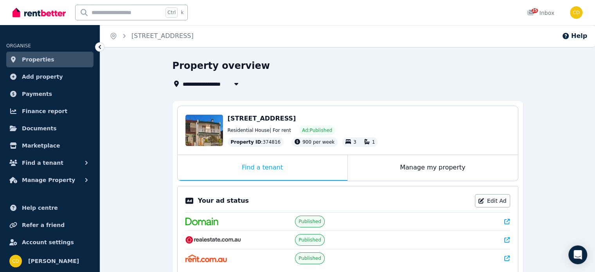
click at [506, 223] on icon at bounding box center [507, 221] width 5 height 5
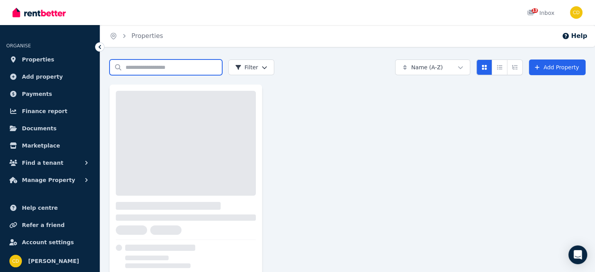
click at [145, 65] on input "Search properties" at bounding box center [166, 67] width 113 height 16
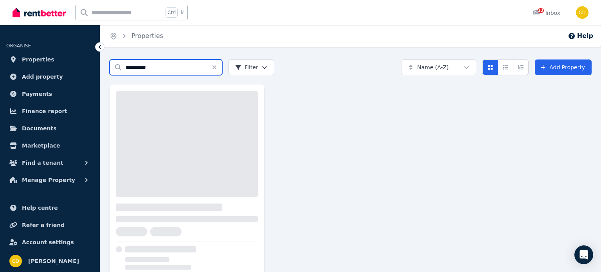
type input "**********"
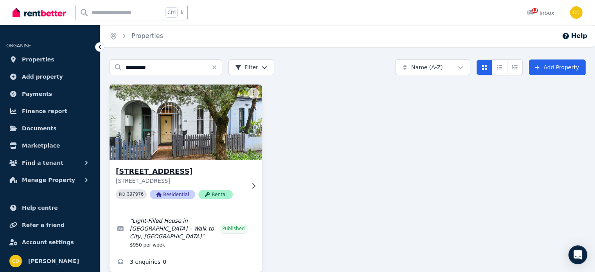
click at [230, 169] on h3 "[STREET_ADDRESS]" at bounding box center [180, 171] width 129 height 11
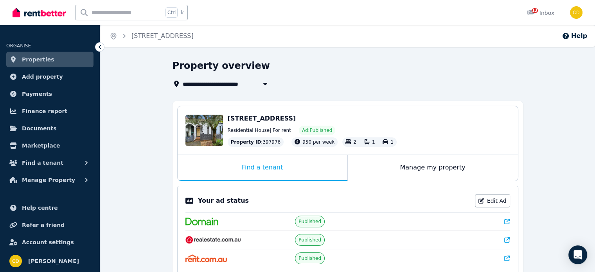
click at [507, 219] on icon at bounding box center [507, 221] width 5 height 5
click at [508, 241] on icon at bounding box center [507, 239] width 5 height 5
click at [130, 13] on input "text" at bounding box center [120, 12] width 88 height 15
type input "******"
